Goal: Find specific page/section: Find specific page/section

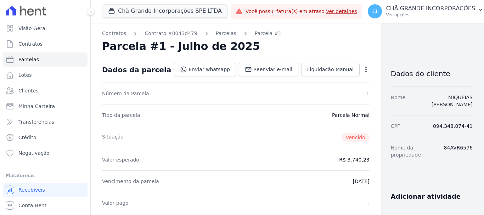
scroll to position [142, 0]
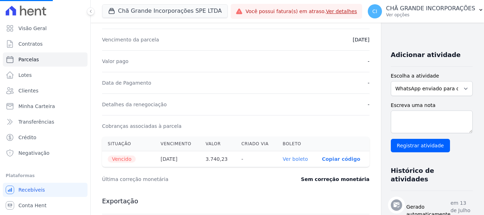
select select
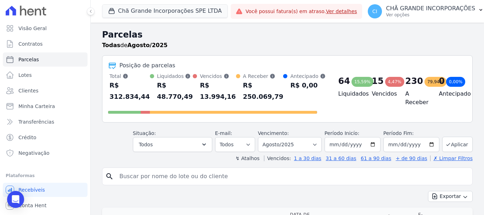
click at [212, 175] on input "search" at bounding box center [292, 176] width 355 height 14
type input "juliana quiteria"
select select
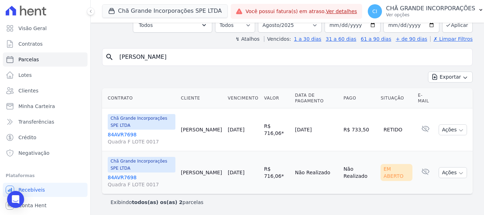
scroll to position [49, 0]
click at [123, 176] on link "84AVR7698 Quadra F LOTE 0017" at bounding box center [142, 180] width 68 height 14
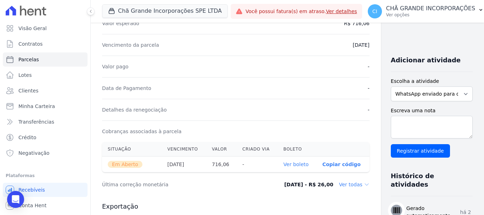
scroll to position [213, 0]
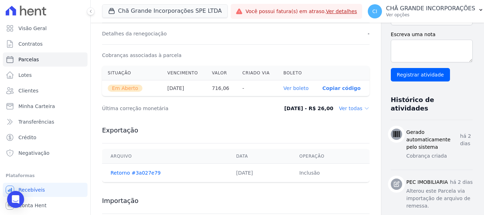
click at [284, 88] on link "Ver boleto" at bounding box center [296, 88] width 25 height 6
click at [35, 59] on span "Parcelas" at bounding box center [28, 59] width 21 height 7
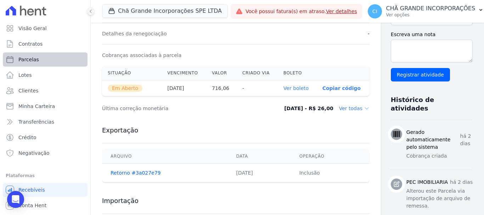
select select
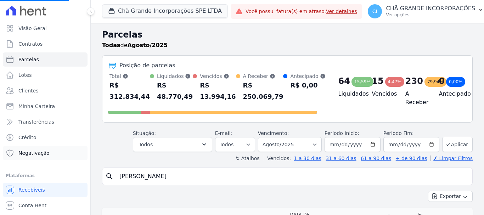
drag, startPoint x: 222, startPoint y: 176, endPoint x: 7, endPoint y: 147, distance: 216.4
click at [7, 147] on div "Visão Geral Contratos Parcelas Lotes Clientes Minha Carteira Transferências Cré…" at bounding box center [242, 107] width 484 height 215
type input "CARLA"
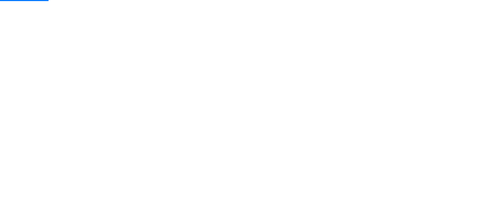
select select
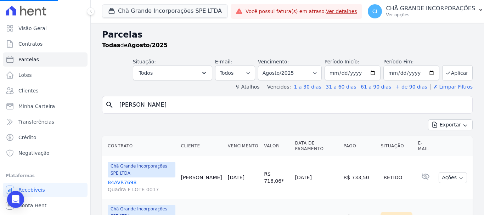
click at [207, 104] on input "juliana quiteria" at bounding box center [292, 105] width 355 height 14
drag, startPoint x: 207, startPoint y: 104, endPoint x: 27, endPoint y: 90, distance: 181.4
click at [27, 90] on div "Visão Geral Contratos Parcelas Lotes Clientes Minha Carteira Transferências Cré…" at bounding box center [242, 107] width 484 height 215
type input "C"
select select
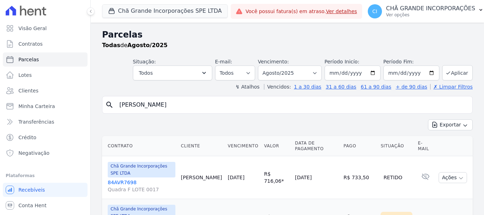
click at [168, 108] on input "juliana quiteria" at bounding box center [292, 105] width 355 height 14
drag, startPoint x: 171, startPoint y: 107, endPoint x: 112, endPoint y: 92, distance: 60.6
click at [95, 90] on div "Parcelas Todas de Agosto/2025 Situação: Agendado Em Aberto Pago Processando Can…" at bounding box center [288, 143] width 394 height 241
type input "[PERSON_NAME]"
select select
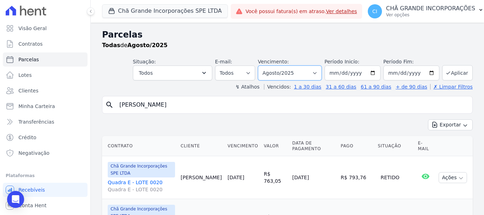
click at [297, 76] on select "Filtrar por período ──────── Todos os meses Outubro/2019 Novembro/2019 Dezembro…" at bounding box center [290, 73] width 64 height 15
select select "07/2025"
click at [263, 66] on select "Filtrar por período ──────── Todos os meses Outubro/2019 Novembro/2019 Dezembro…" at bounding box center [290, 73] width 64 height 15
select select
